Goal: Transaction & Acquisition: Obtain resource

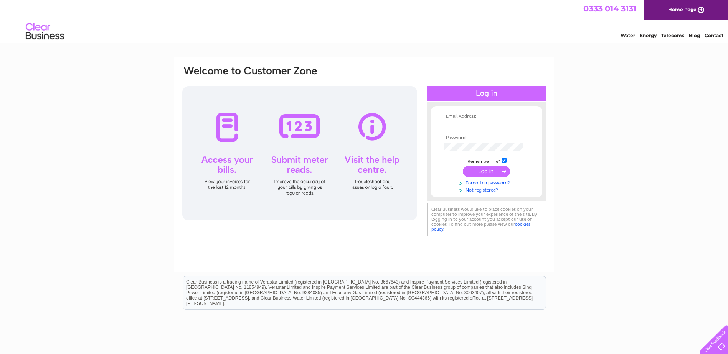
click at [448, 127] on input "text" at bounding box center [483, 125] width 79 height 8
type input "alistair.cole@seriousknowledge.co.uk"
click at [478, 172] on input "submit" at bounding box center [486, 172] width 47 height 11
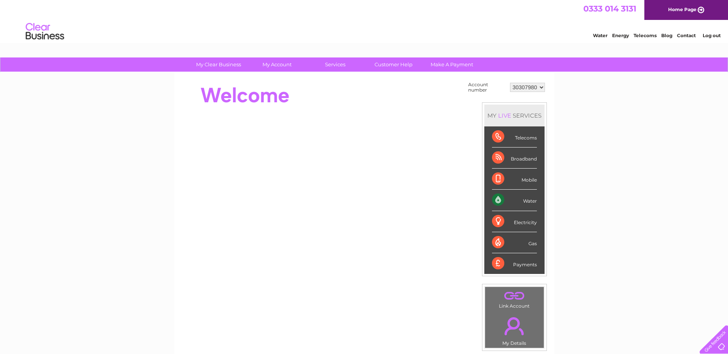
click at [525, 201] on div "Water" at bounding box center [514, 200] width 45 height 21
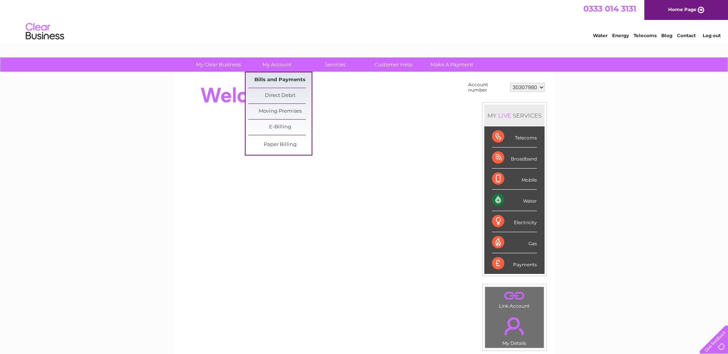
click at [283, 81] on link "Bills and Payments" at bounding box center [279, 79] width 63 height 15
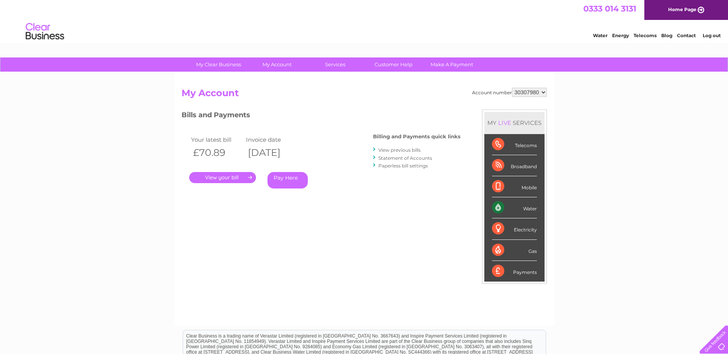
click at [250, 176] on link "." at bounding box center [222, 177] width 67 height 11
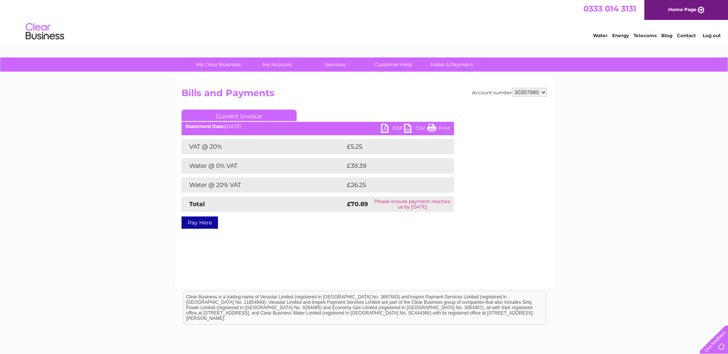
click at [392, 128] on link "PDF" at bounding box center [392, 129] width 23 height 11
click at [709, 35] on link "Log out" at bounding box center [711, 36] width 18 height 6
